Goal: Find specific page/section: Find specific page/section

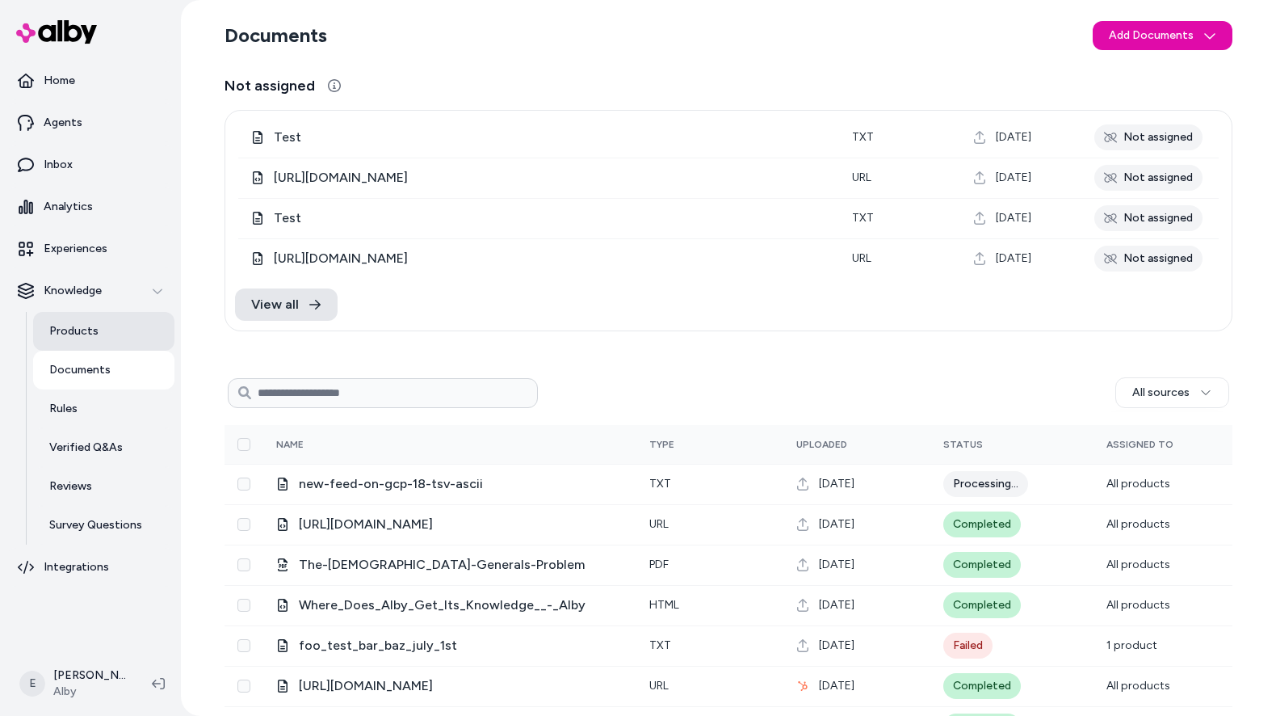
click at [85, 334] on p "Products" at bounding box center [73, 331] width 49 height 16
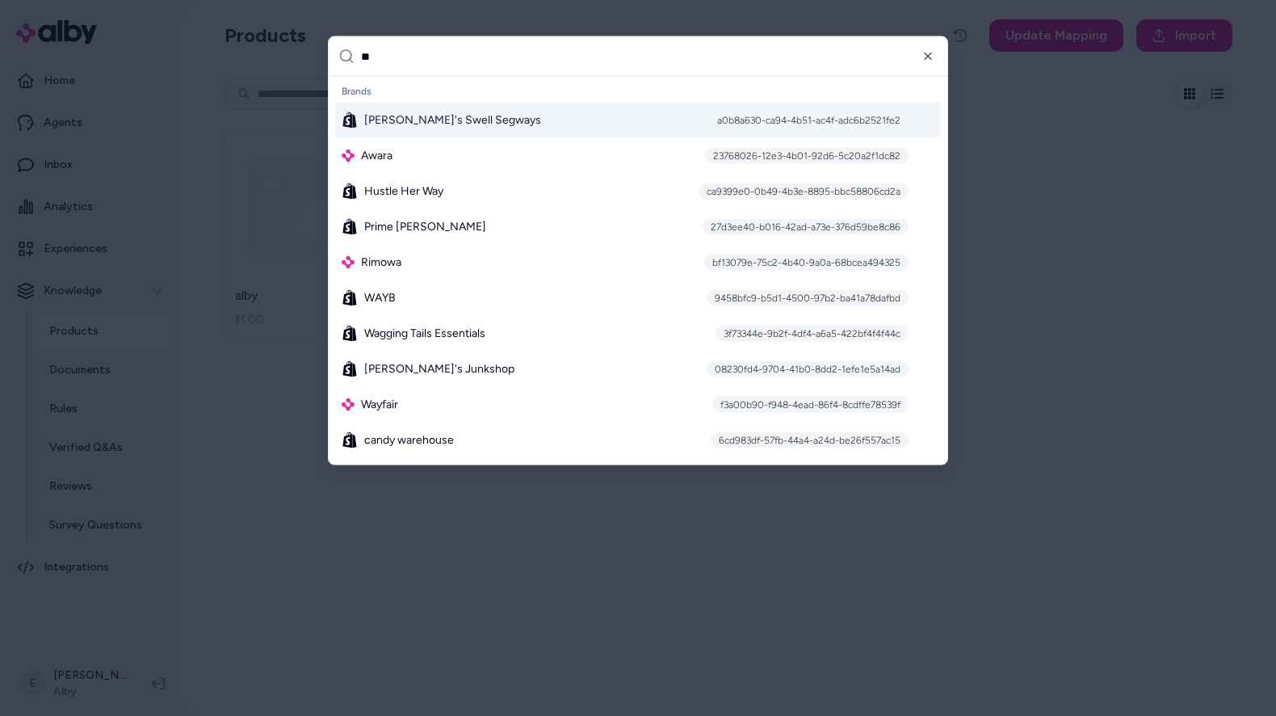
type input "***"
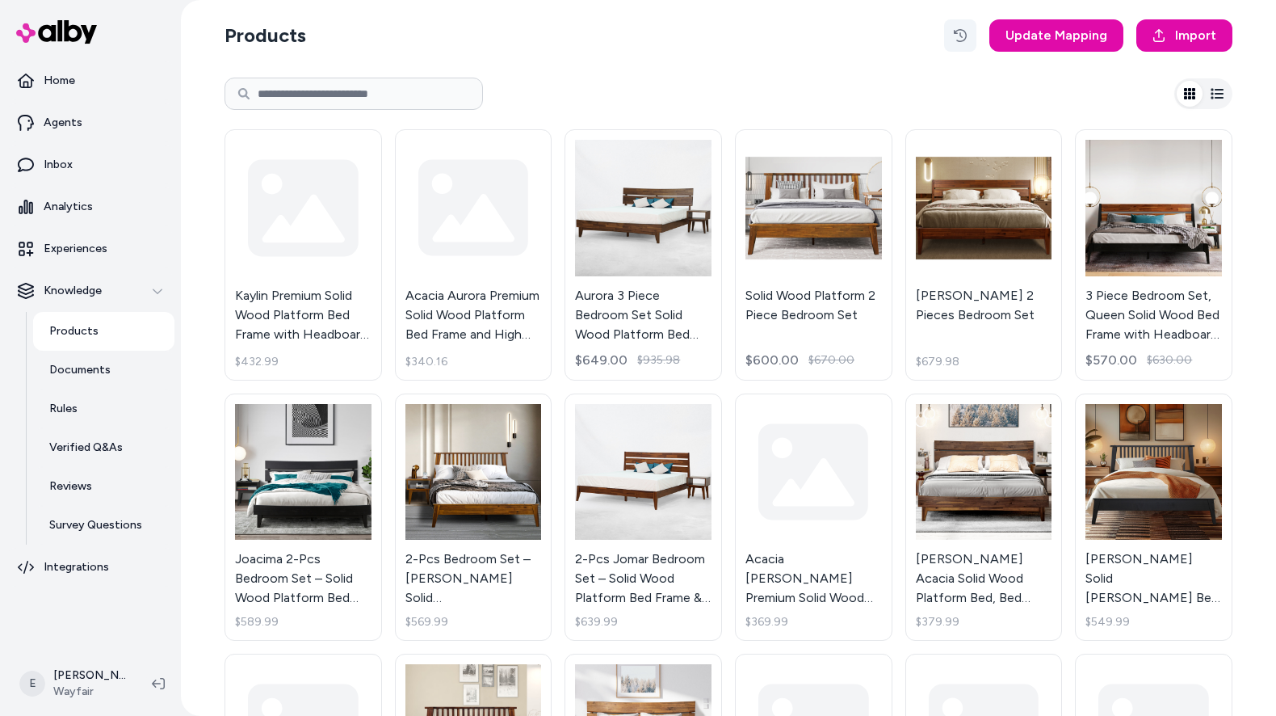
click at [972, 43] on button "button" at bounding box center [960, 35] width 32 height 32
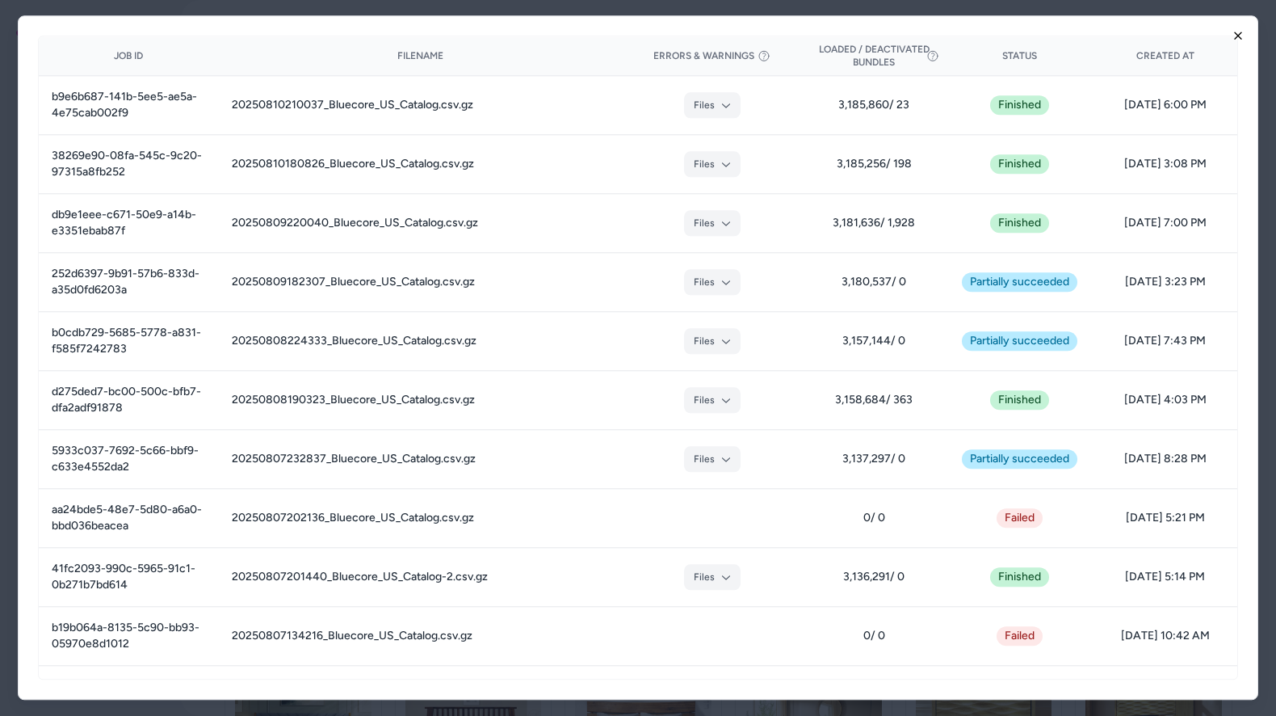
click at [1233, 35] on icon "button" at bounding box center [1238, 35] width 13 height 13
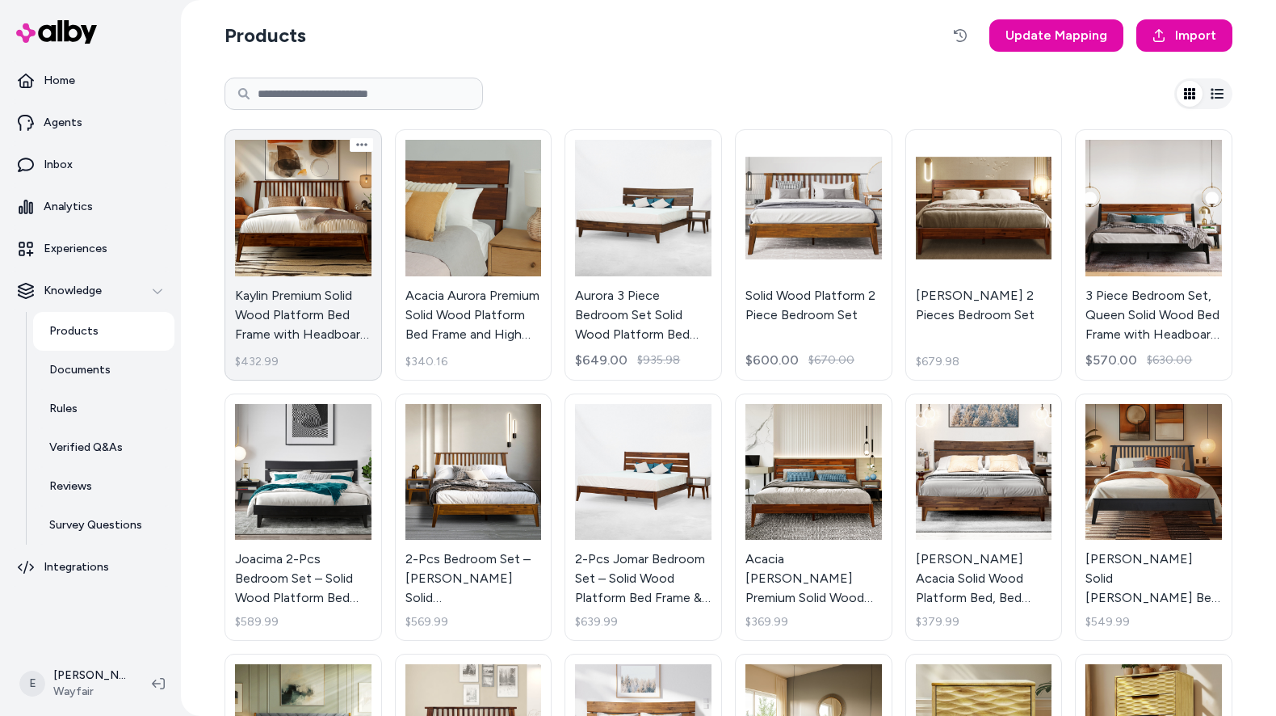
click at [273, 190] on link "Kaylin Premium Solid Wood Platform Bed Frame with Headboard – 800 lb Capacity, …" at bounding box center [304, 254] width 158 height 251
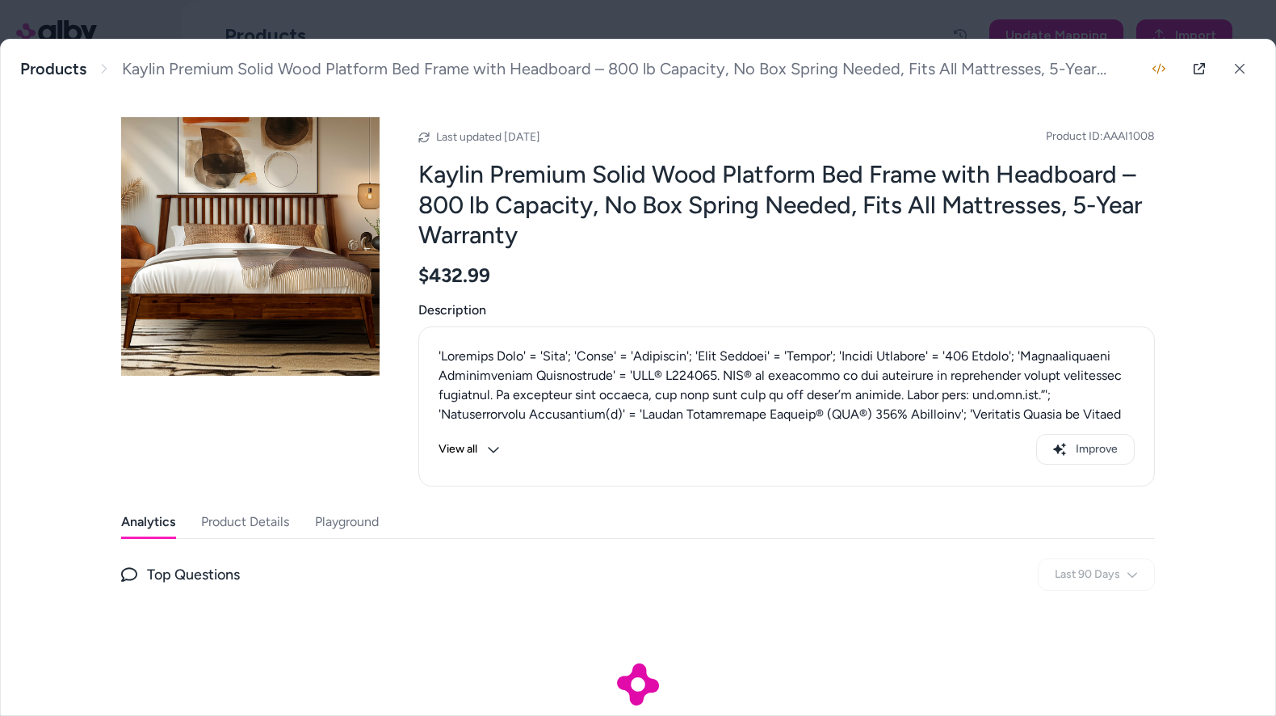
click at [259, 523] on button "Product Details" at bounding box center [245, 522] width 88 height 32
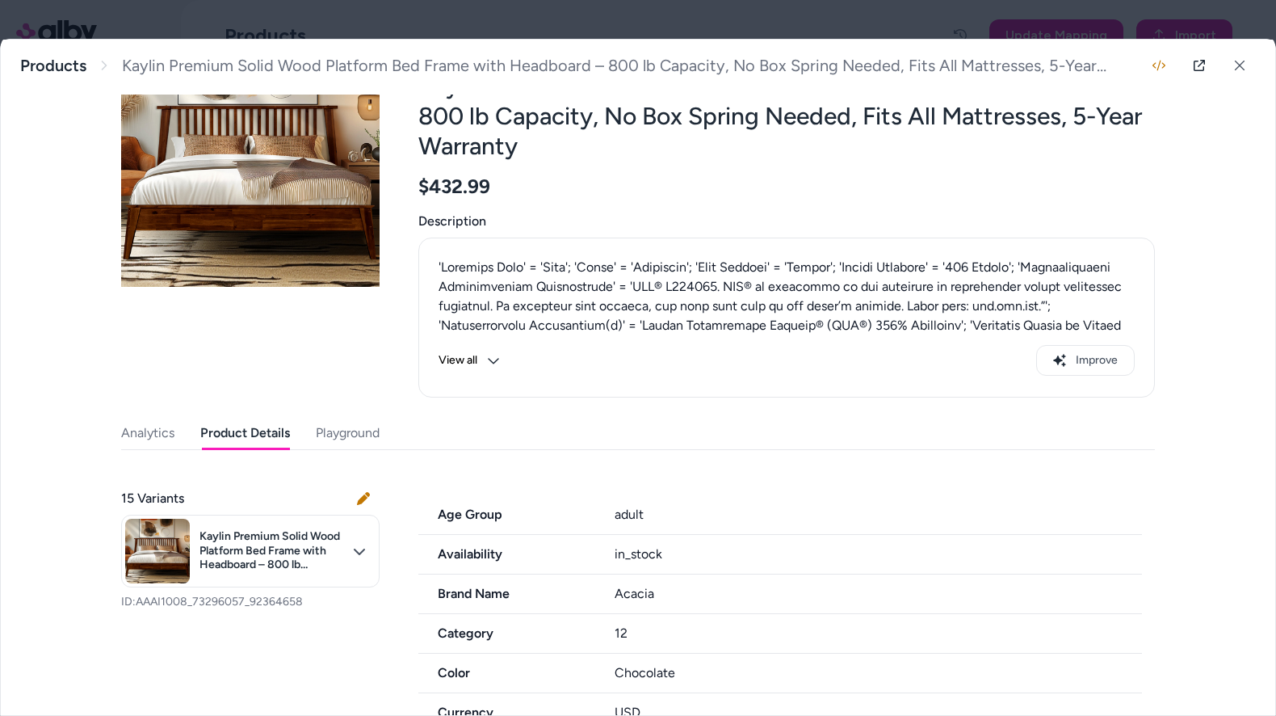
scroll to position [95, 0]
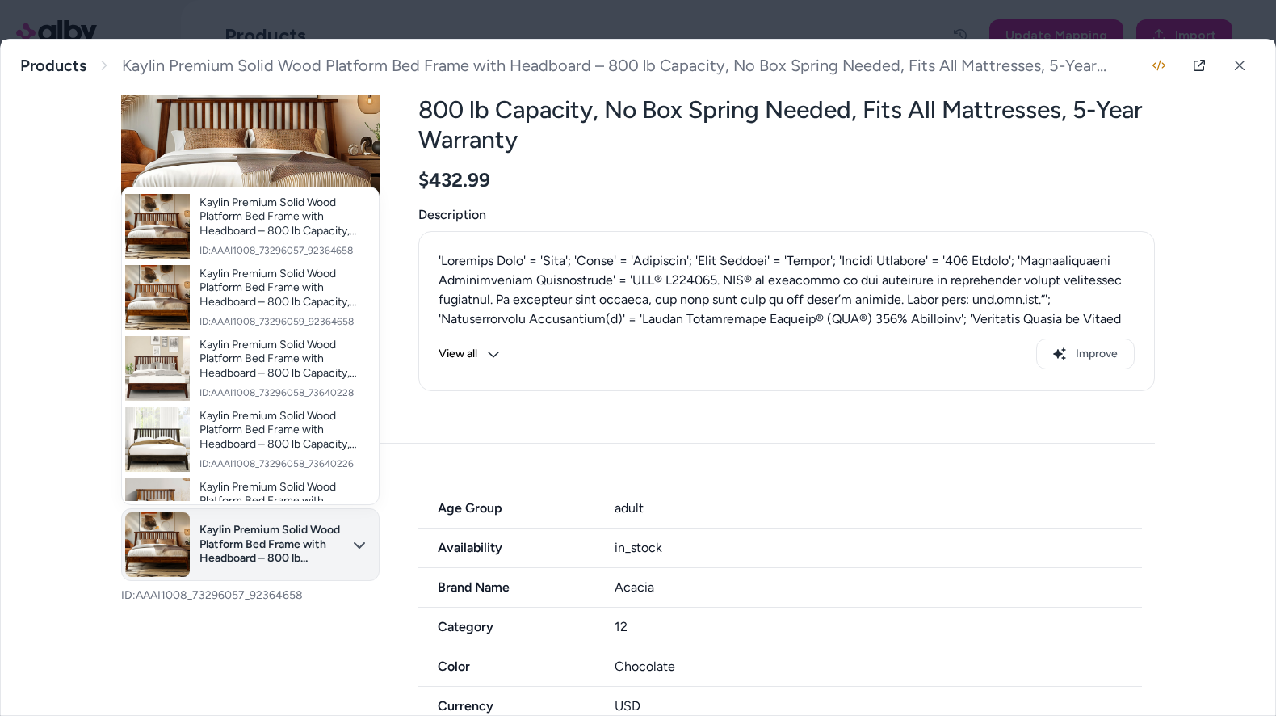
click at [334, 553] on body "Home Agents Inbox Analytics Experiences Knowledge Products Documents Rules Veri…" at bounding box center [638, 358] width 1276 height 716
click at [444, 435] on div at bounding box center [638, 358] width 1276 height 716
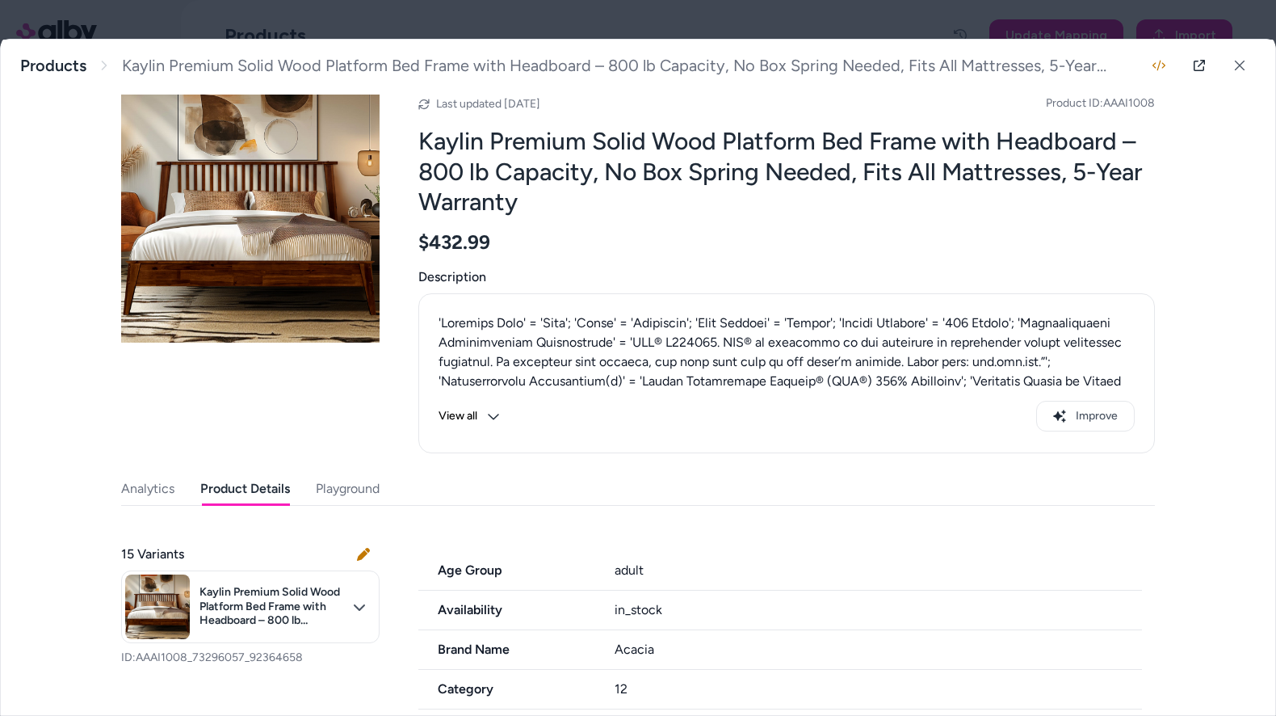
scroll to position [0, 0]
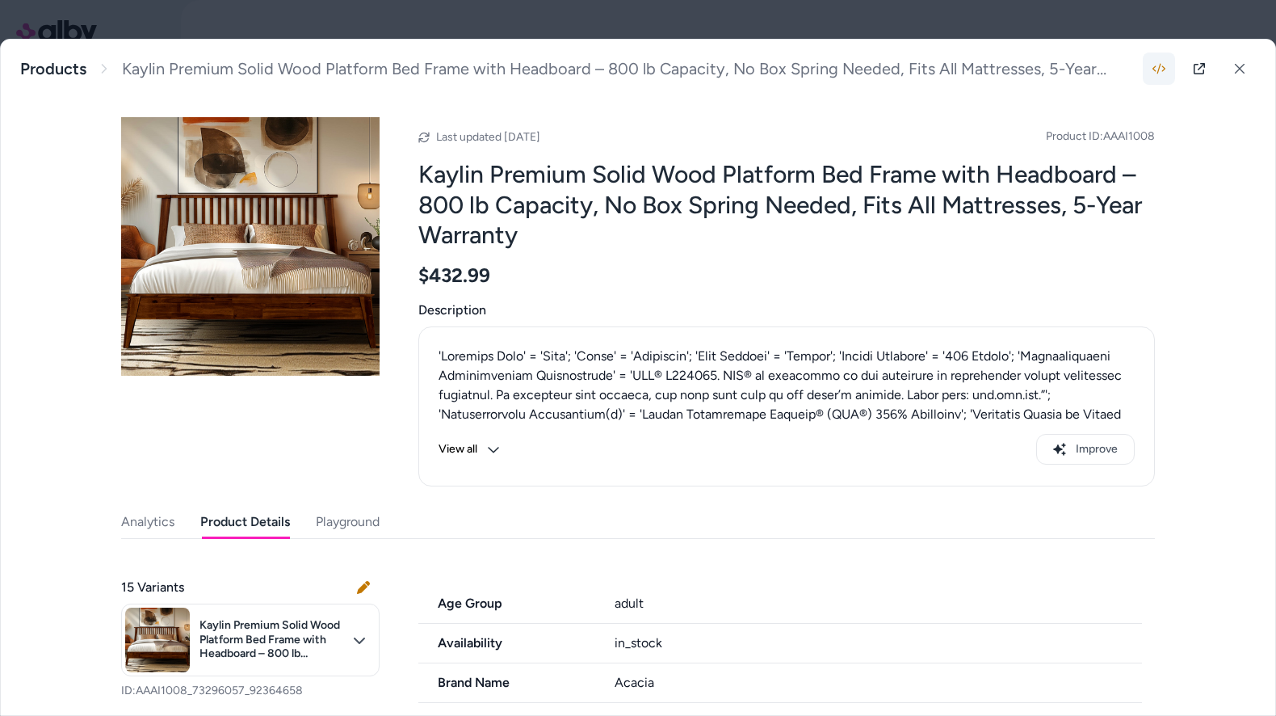
click at [1163, 73] on icon "button" at bounding box center [1159, 68] width 13 height 13
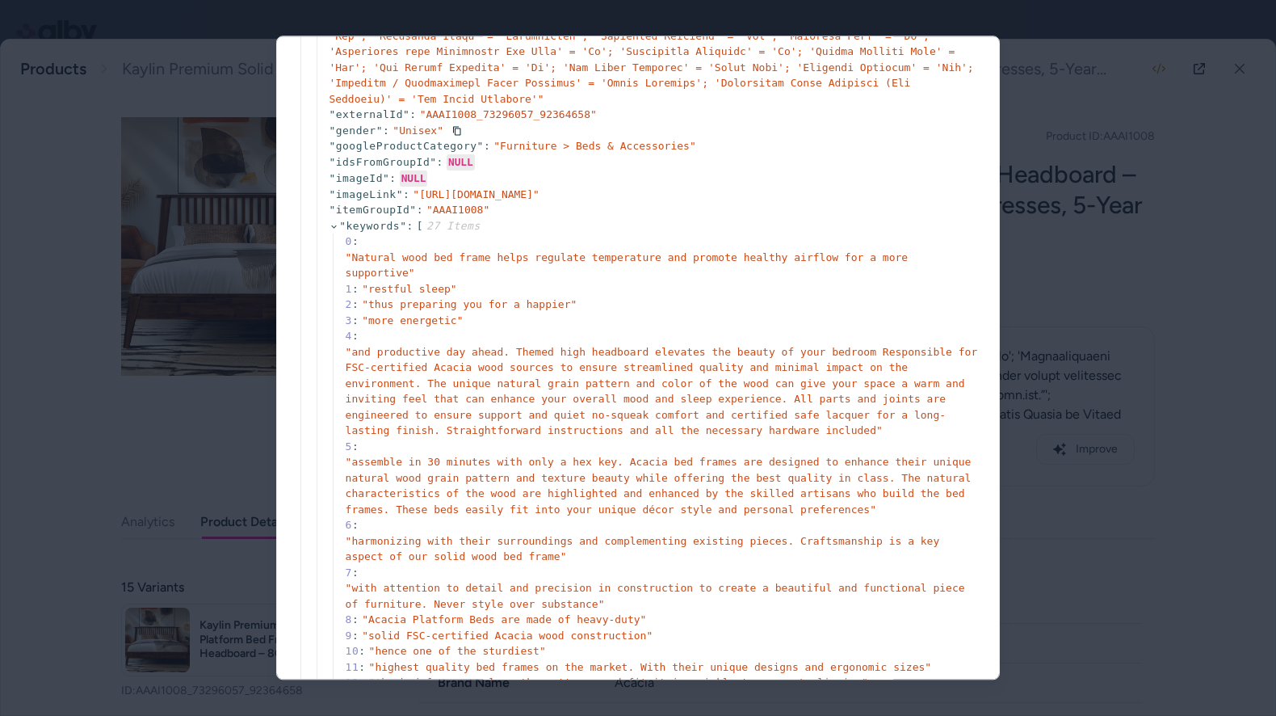
scroll to position [497, 0]
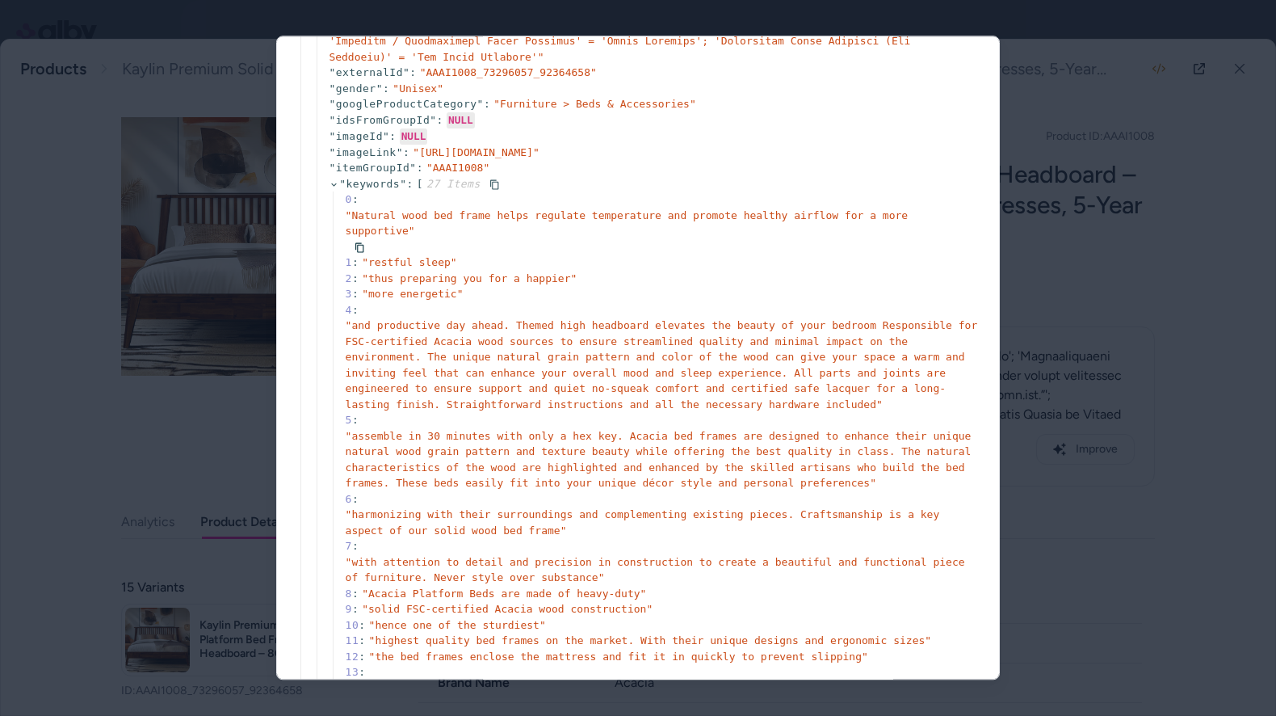
click at [330, 184] on icon at bounding box center [334, 184] width 11 height 11
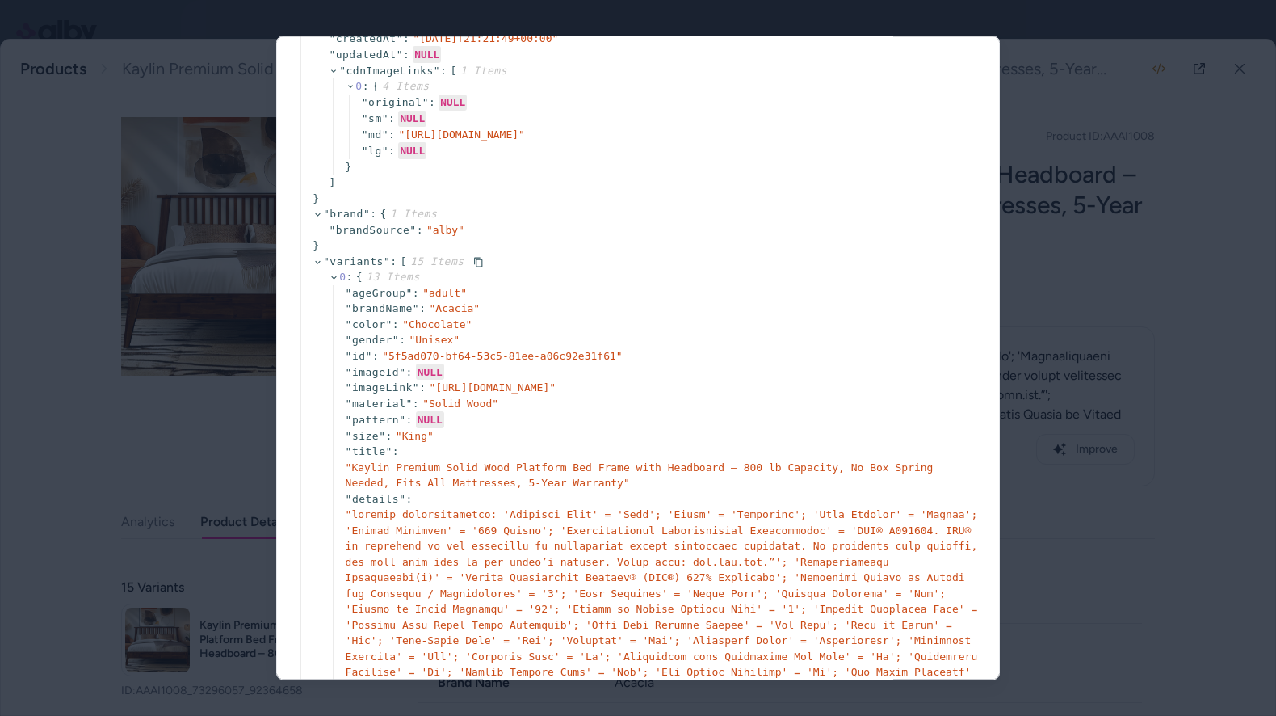
click at [313, 270] on span "" variants " : [ 15 Items" at bounding box center [398, 262] width 170 height 16
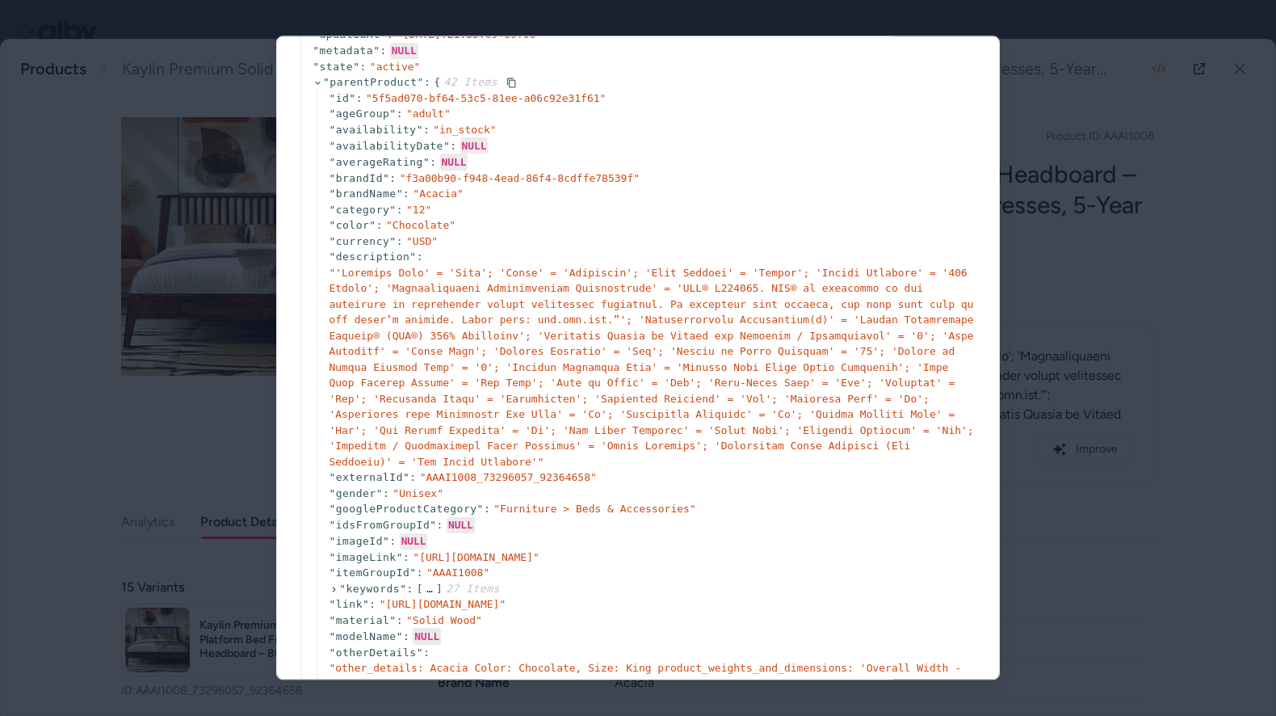
scroll to position [0, 0]
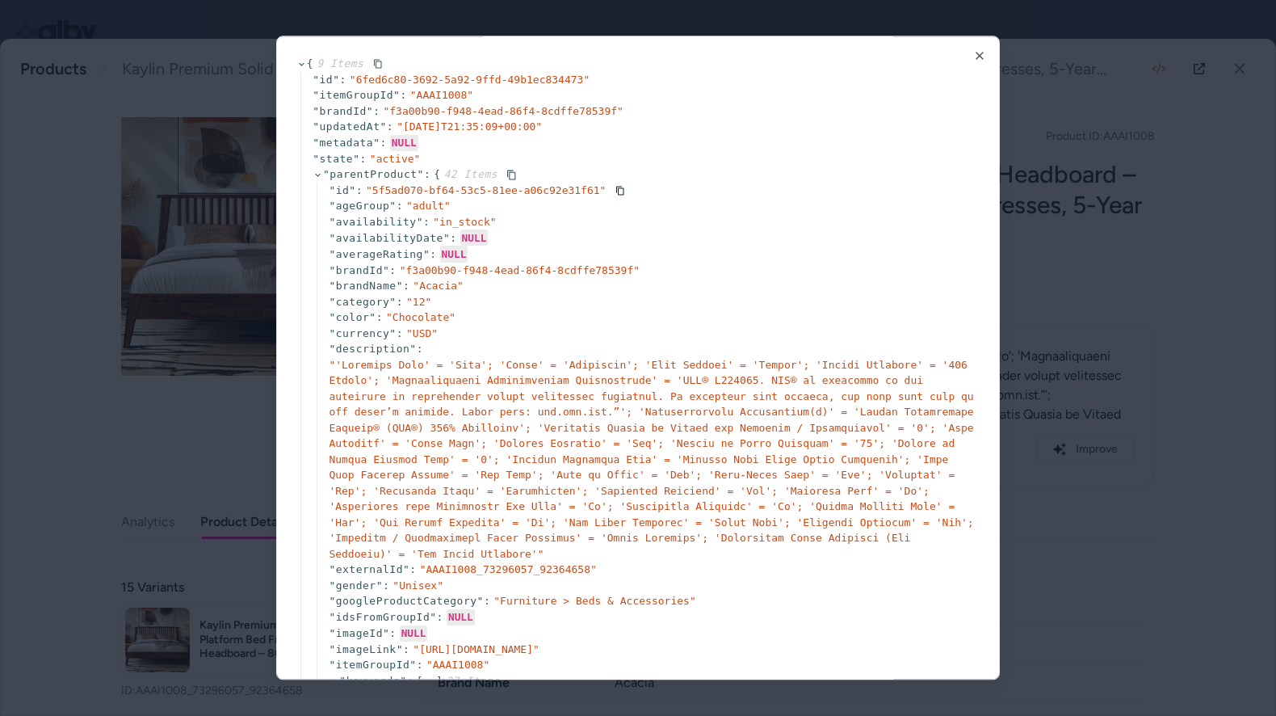
click at [317, 174] on icon at bounding box center [318, 175] width 11 height 11
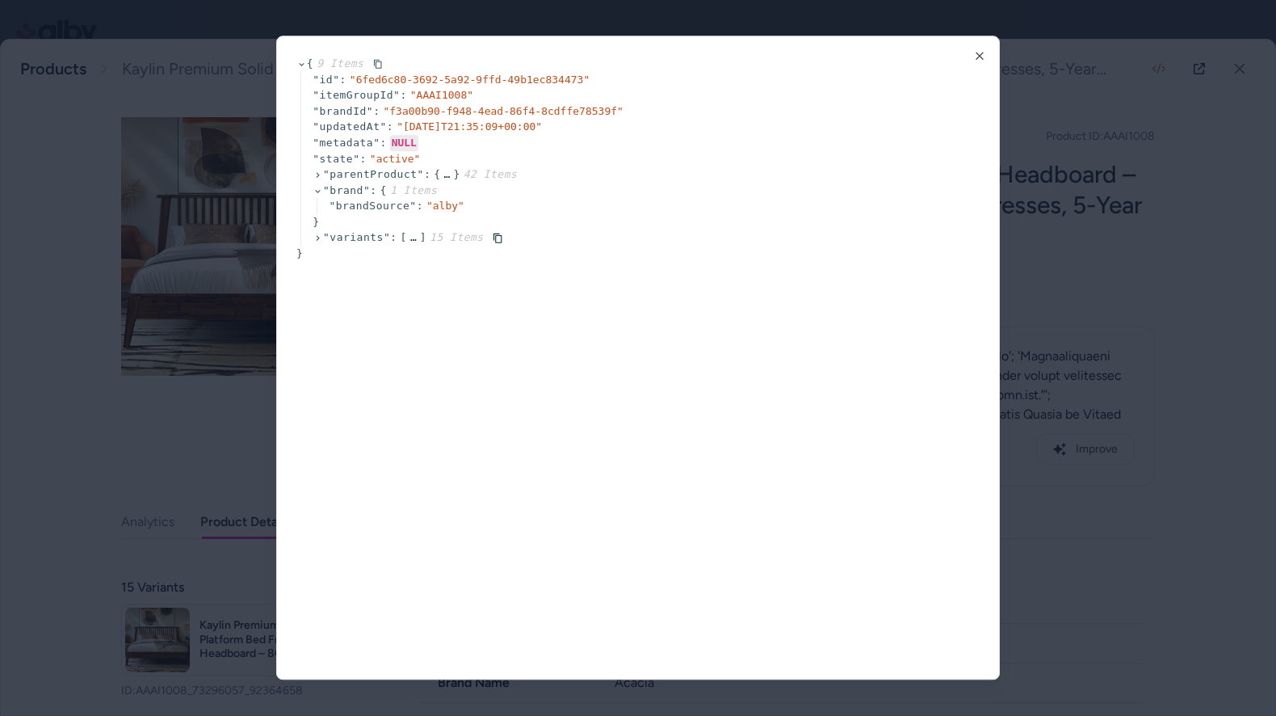
click at [313, 237] on icon at bounding box center [318, 238] width 11 height 11
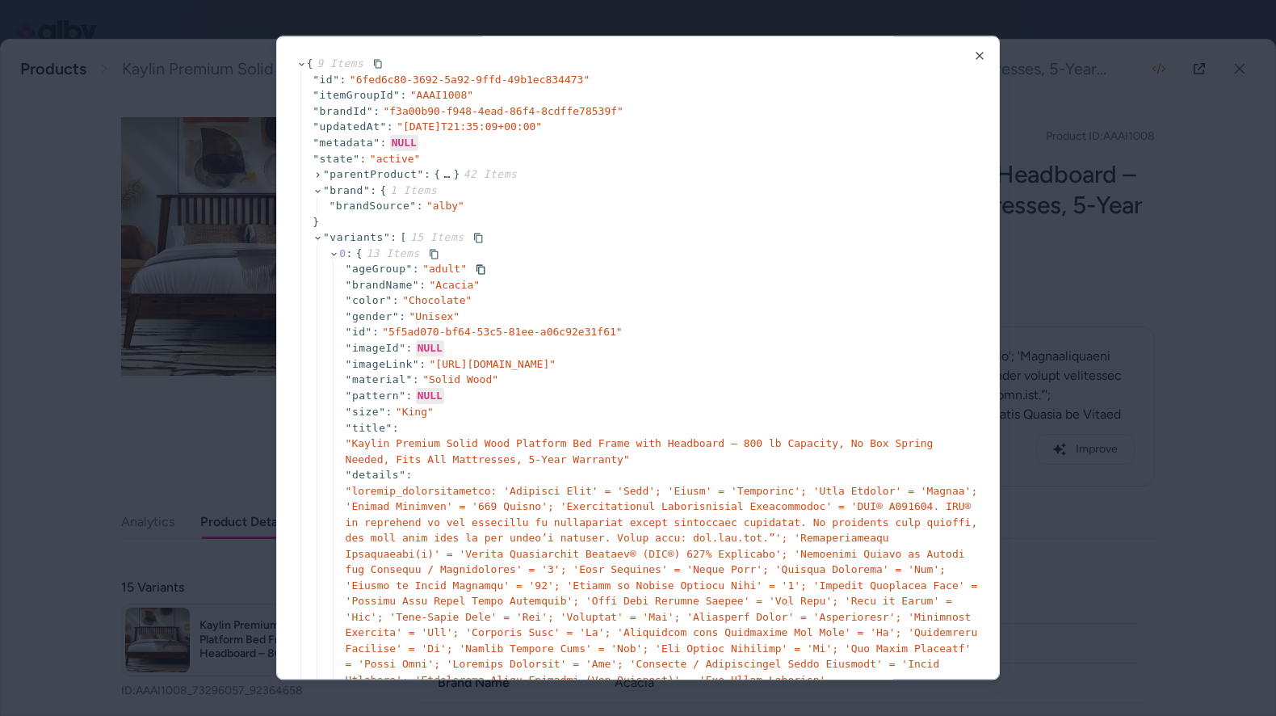
click at [337, 254] on icon at bounding box center [334, 254] width 11 height 11
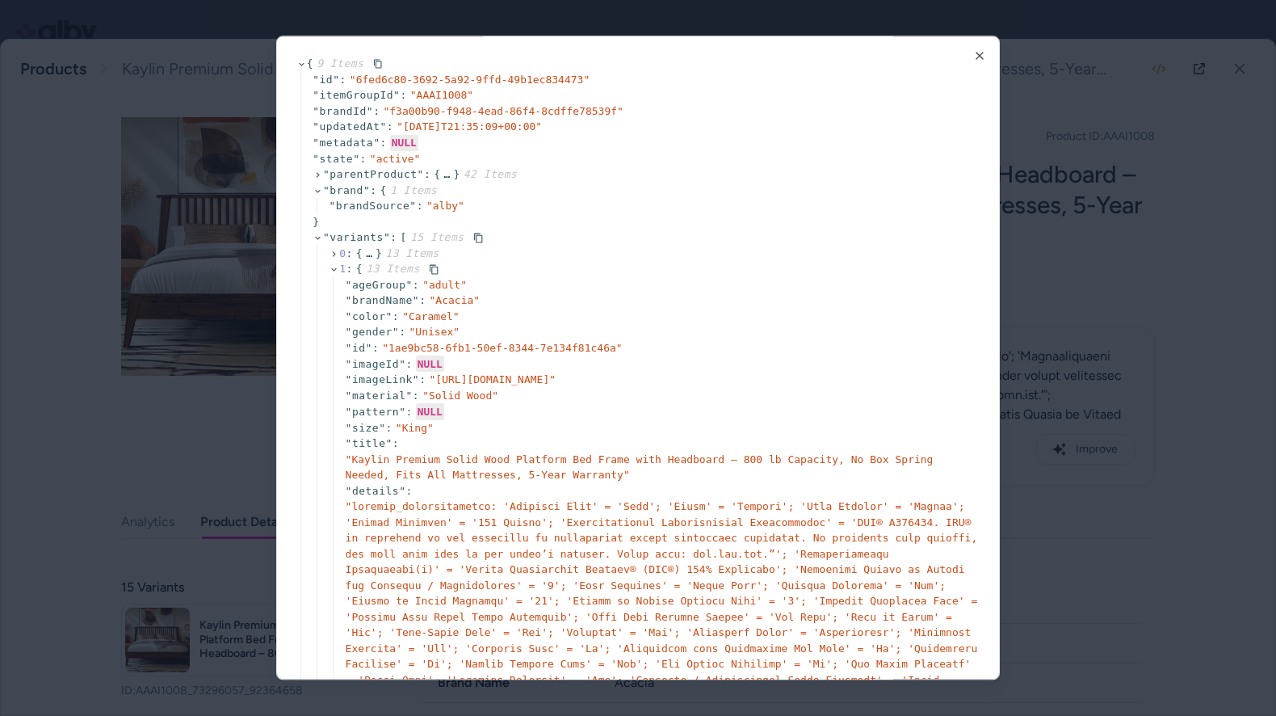
click at [334, 271] on icon at bounding box center [334, 270] width 11 height 11
